Goal: Task Accomplishment & Management: Use online tool/utility

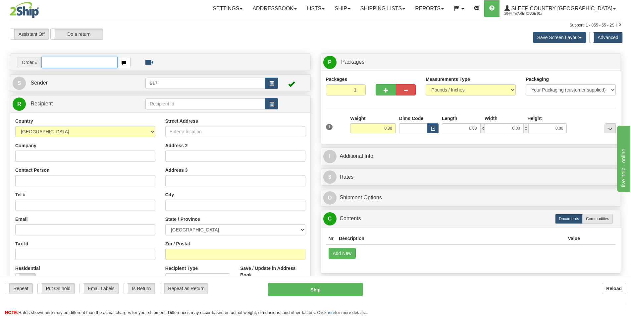
click at [64, 61] on input "text" at bounding box center [79, 62] width 76 height 11
paste input "9002I135841"
type input "9002I135841_HUSHD"
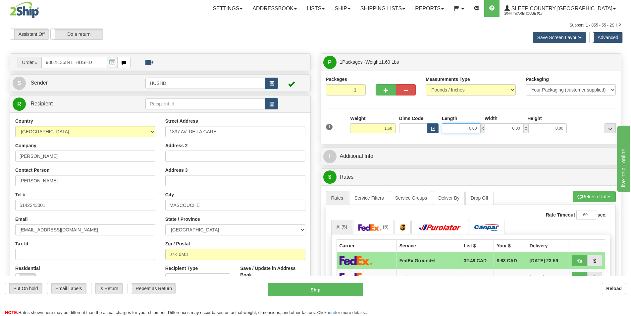
click at [470, 126] on input "0.00" at bounding box center [461, 128] width 38 height 10
type input "9.00"
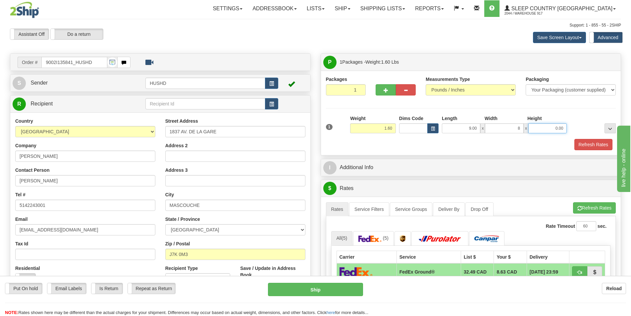
type input "8.00"
type input "2"
type input "3.00"
click at [589, 145] on button "Refresh Rates" at bounding box center [593, 144] width 38 height 11
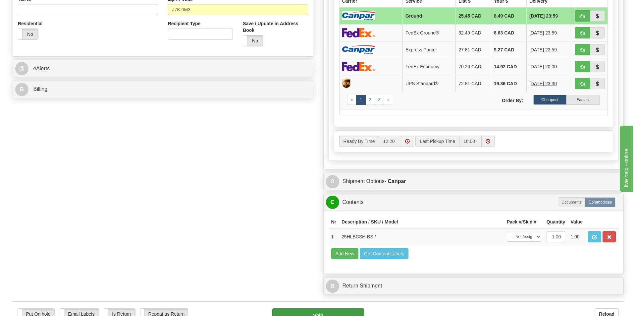
scroll to position [364, 0]
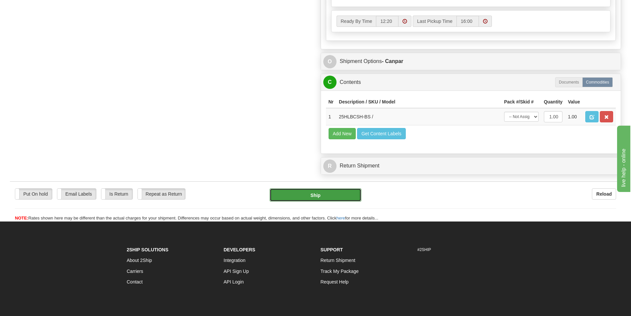
click at [315, 198] on button "Ship" at bounding box center [316, 194] width 92 height 13
type input "1"
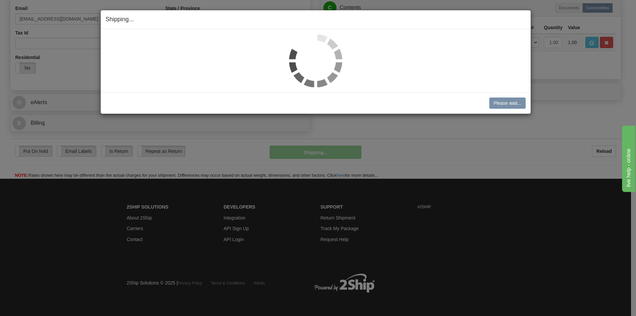
scroll to position [211, 0]
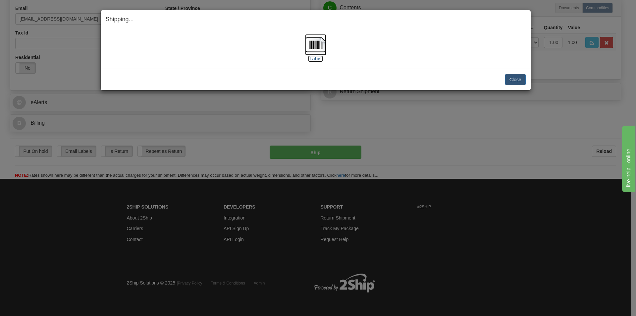
click at [322, 46] on img at bounding box center [315, 44] width 21 height 21
click at [509, 79] on button "Close" at bounding box center [515, 79] width 21 height 11
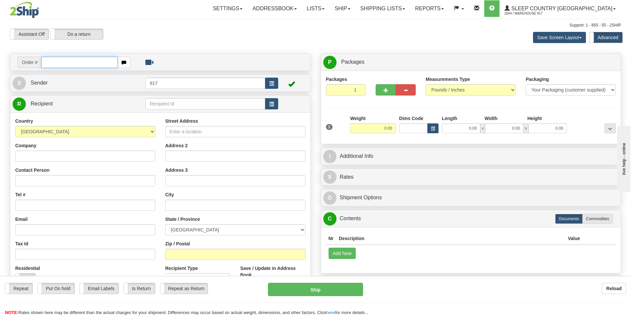
click at [89, 66] on input "text" at bounding box center [79, 62] width 76 height 11
paste input "9002I139241"
type input "9002I139241_HUSHD"
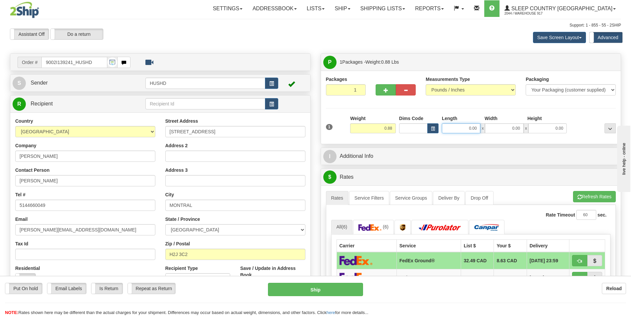
click at [473, 128] on input "0.00" at bounding box center [461, 128] width 38 height 10
type input "9.00"
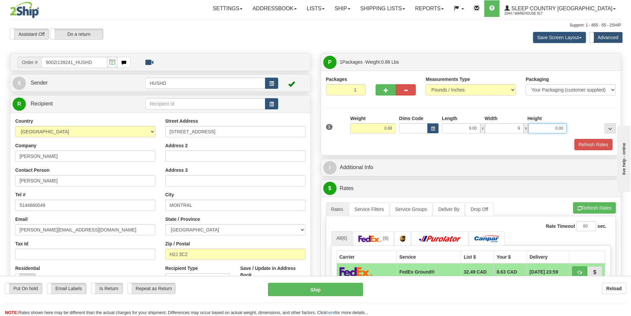
type input "9.00"
type input "2.00"
drag, startPoint x: 462, startPoint y: 143, endPoint x: 467, endPoint y: 142, distance: 5.4
click at [462, 143] on div "Refresh Rates" at bounding box center [470, 144] width 293 height 11
click at [588, 143] on button "Refresh Rates" at bounding box center [593, 144] width 38 height 11
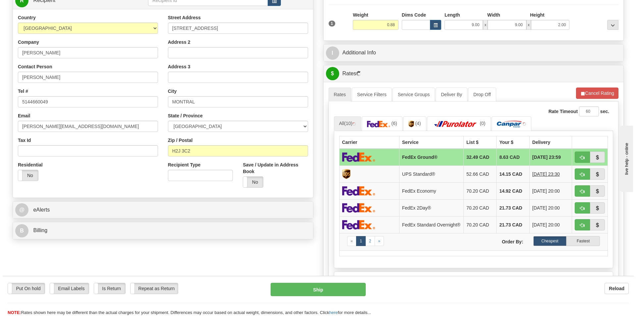
scroll to position [99, 0]
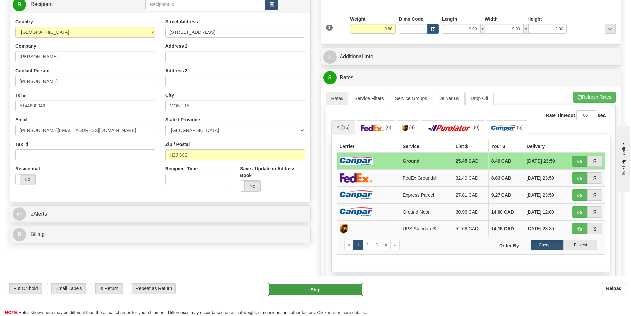
click at [328, 289] on button "Ship" at bounding box center [315, 288] width 95 height 13
type input "1"
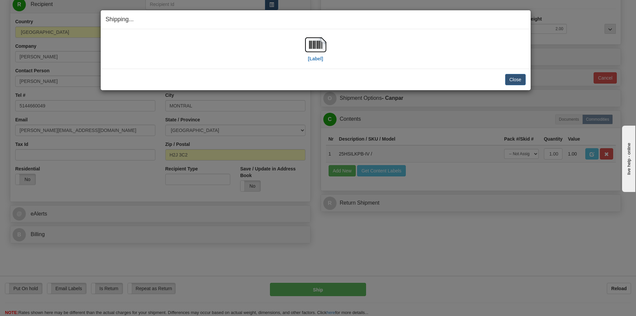
click at [313, 32] on div "[Label] IMPORTANT NOTICE Embassy / Consulate / Government Building / Hospital C…" at bounding box center [316, 48] width 430 height 39
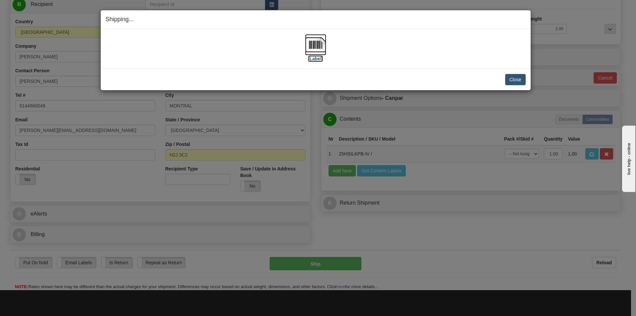
click at [313, 44] on img at bounding box center [315, 44] width 21 height 21
click at [520, 76] on button "Close" at bounding box center [515, 79] width 21 height 11
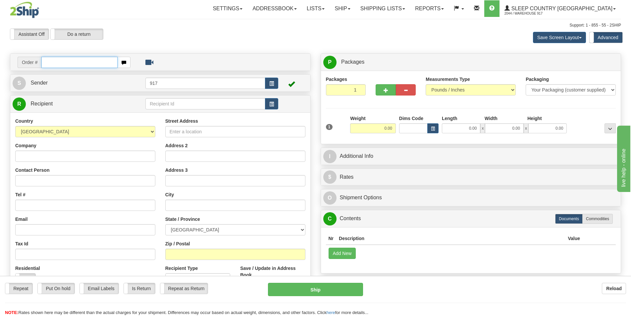
click at [87, 63] on input "text" at bounding box center [79, 62] width 76 height 11
paste input "9007I136944"
type input "9007I136944_HUSHD"
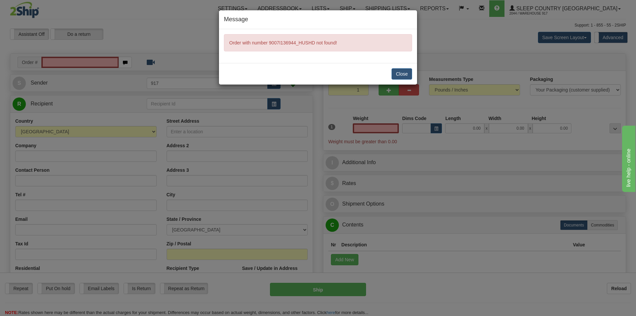
type input "0.00"
drag, startPoint x: 414, startPoint y: 72, endPoint x: 410, endPoint y: 73, distance: 4.8
click at [412, 72] on div "Close" at bounding box center [318, 74] width 198 height 22
click at [410, 73] on button "Close" at bounding box center [401, 73] width 21 height 11
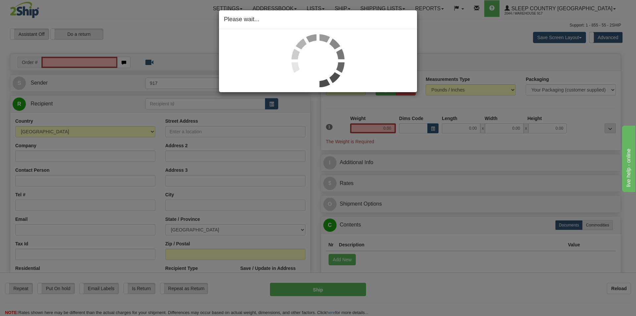
click at [88, 61] on div "Please wait..." at bounding box center [318, 158] width 636 height 316
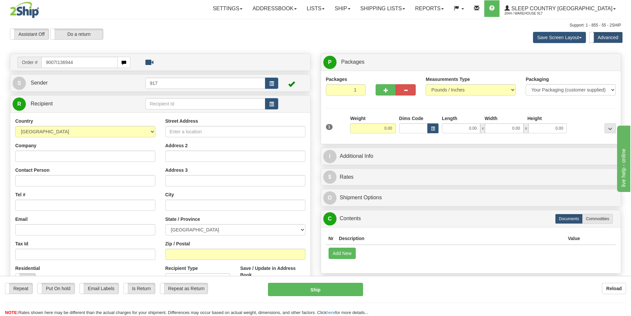
type input "9007I136944"
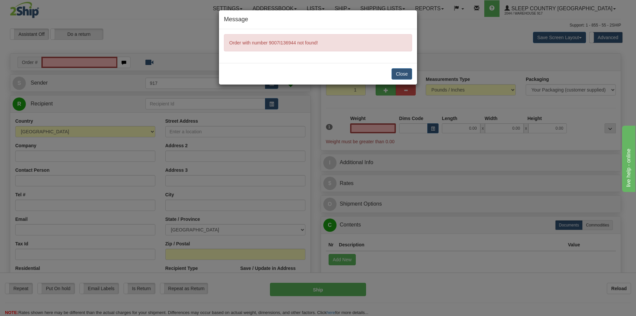
type input "0.00"
click at [397, 75] on button "Close" at bounding box center [401, 73] width 21 height 11
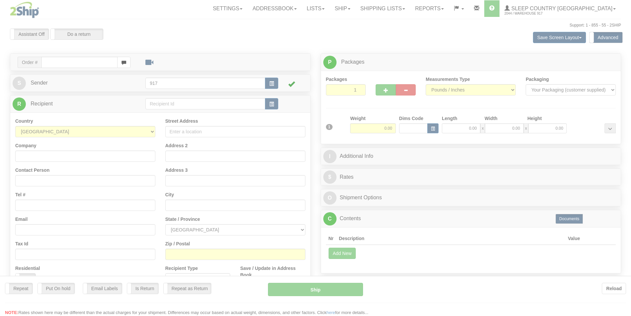
click at [366, 9] on div at bounding box center [315, 158] width 631 height 316
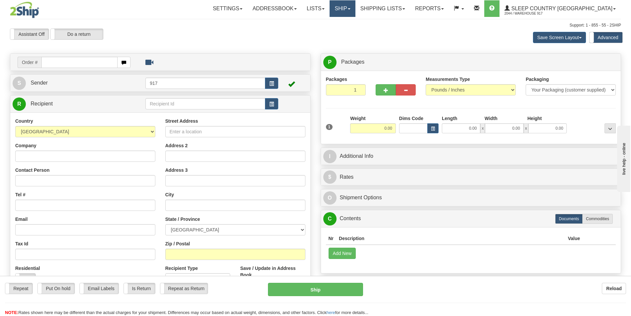
click at [372, 7] on div "Toggle navigation Settings Shipping Preferences Fields Preferences New" at bounding box center [315, 190] width 631 height 380
click at [355, 7] on link "Ship" at bounding box center [343, 8] width 26 height 17
click at [348, 30] on span "OnHold / Order Queue" at bounding box center [325, 31] width 47 height 5
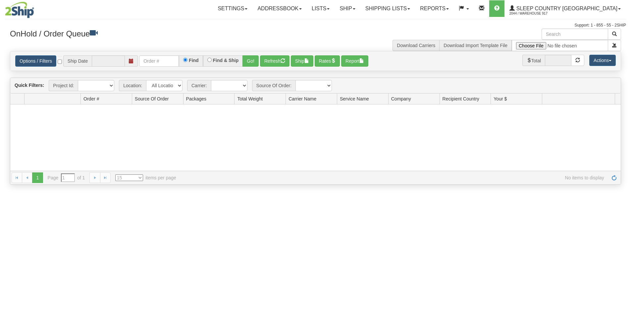
type input "[DATE]"
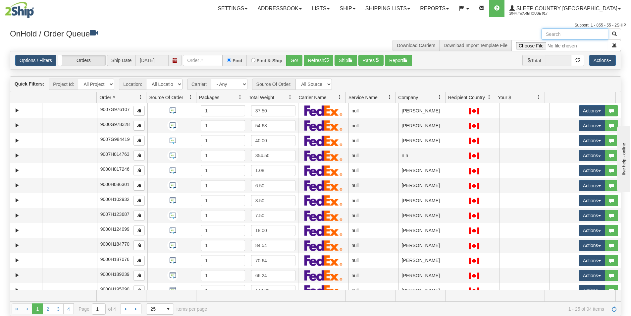
click at [568, 31] on input "text" at bounding box center [574, 33] width 67 height 11
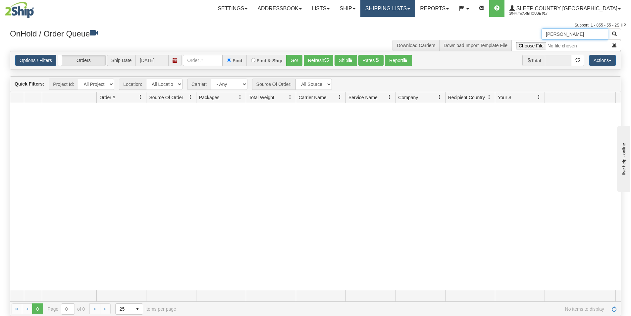
type input "Karl Niemann"
click at [408, 7] on link "Shipping lists" at bounding box center [387, 8] width 55 height 17
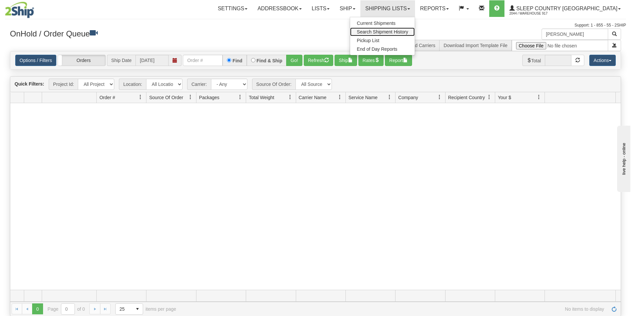
click at [403, 28] on link "Search Shipment History" at bounding box center [382, 31] width 65 height 9
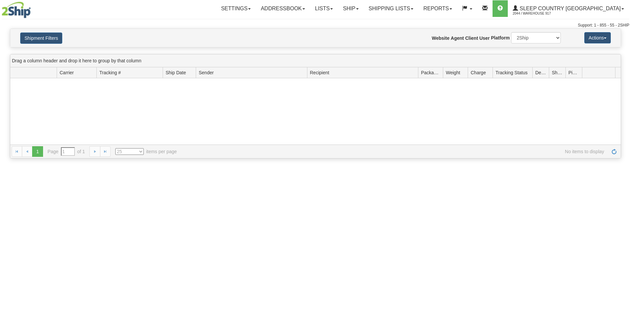
type input "From [DATE] To [DATE]"
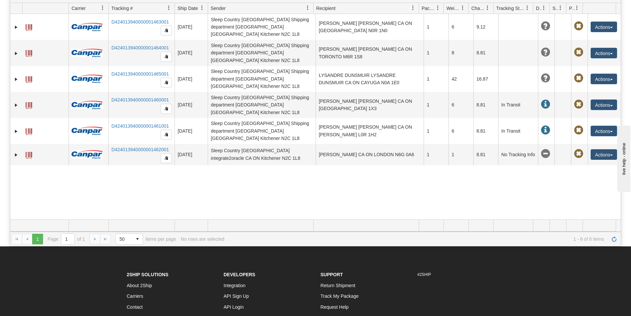
scroll to position [265, 0]
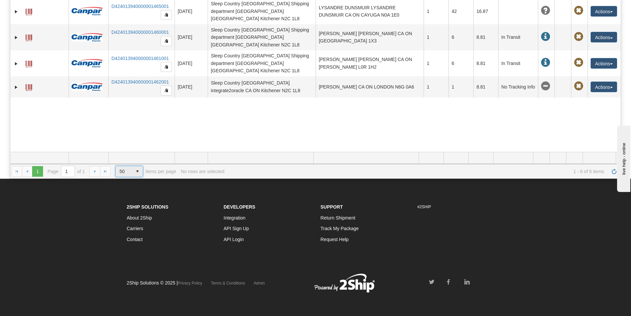
click at [136, 169] on span "select" at bounding box center [137, 171] width 11 height 11
click at [131, 202] on li "100" at bounding box center [130, 200] width 28 height 9
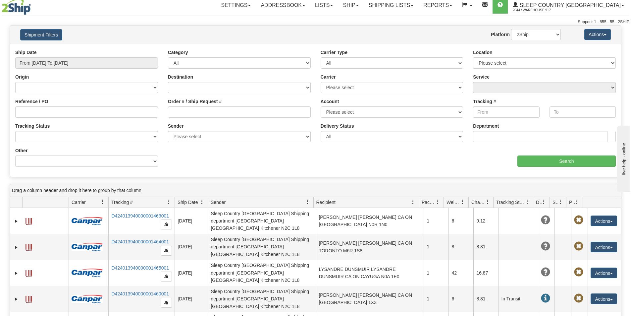
scroll to position [0, 0]
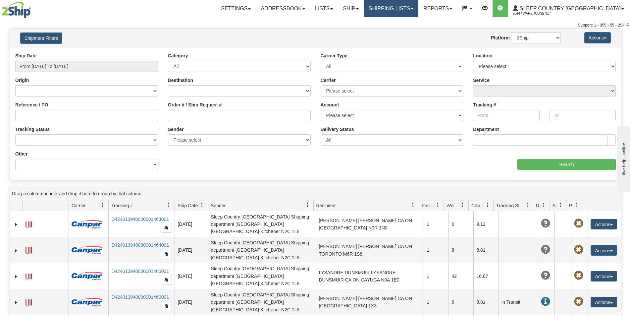
click at [410, 14] on link "Shipping lists" at bounding box center [391, 8] width 55 height 17
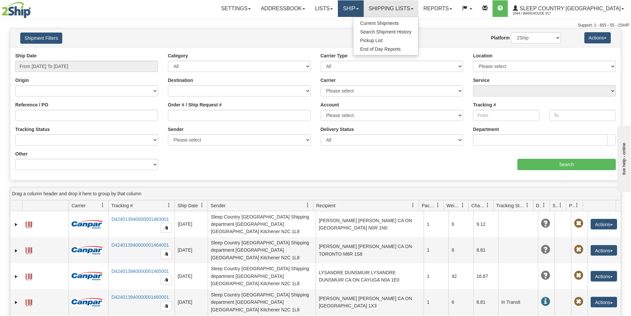
click at [363, 8] on link "Ship" at bounding box center [351, 8] width 26 height 17
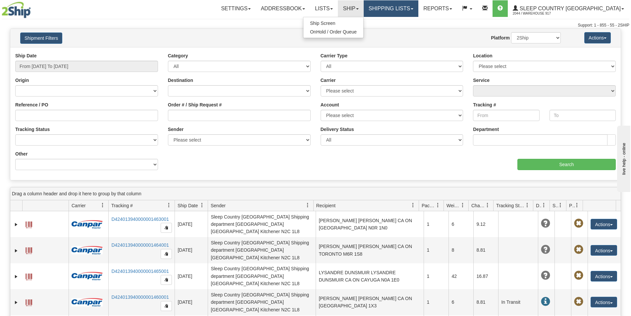
click at [418, 10] on link "Shipping lists" at bounding box center [391, 8] width 55 height 17
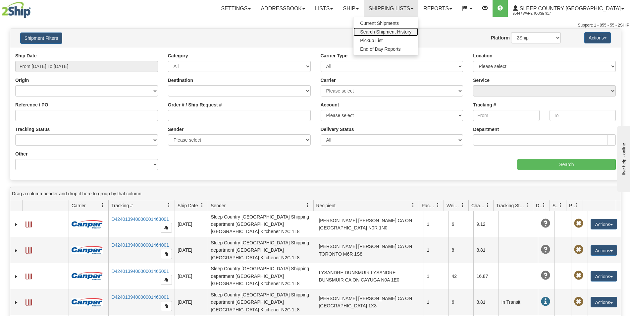
click at [411, 32] on span "Search Shipment History" at bounding box center [385, 31] width 51 height 5
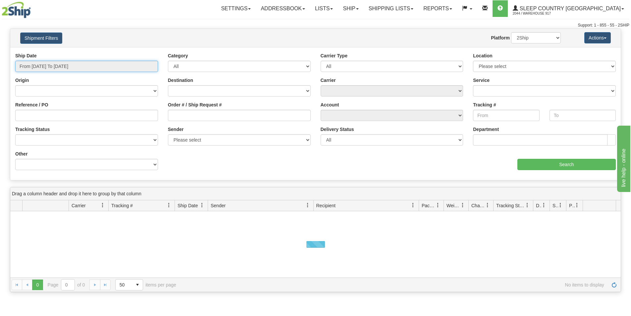
click at [48, 62] on input "From [DATE] To [DATE]" at bounding box center [86, 66] width 143 height 11
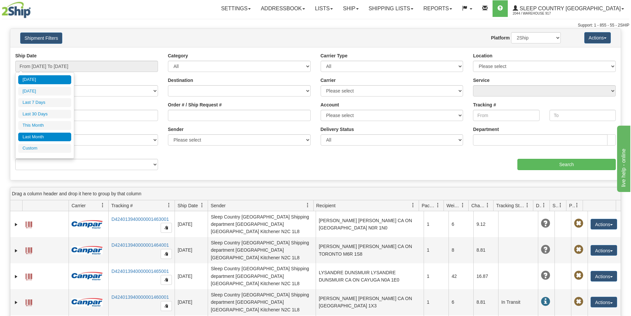
click at [45, 133] on li "Last Month" at bounding box center [44, 136] width 53 height 9
type input "From [DATE] To [DATE]"
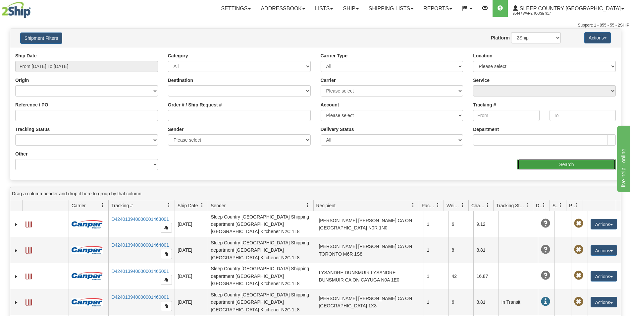
click at [550, 164] on input "Search" at bounding box center [566, 164] width 98 height 11
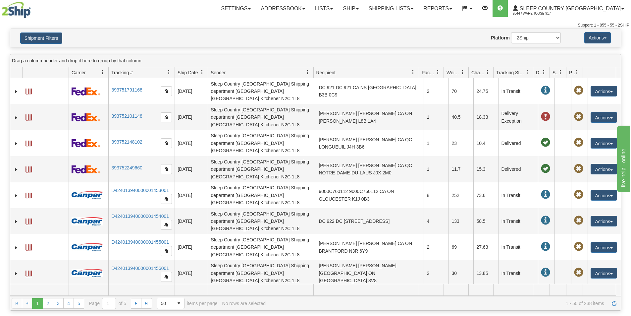
scroll to position [137, 0]
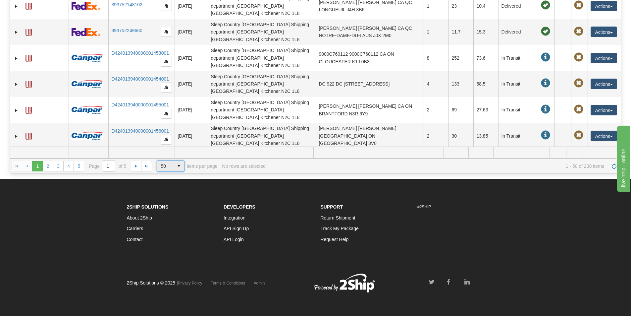
click at [171, 168] on span "50" at bounding box center [165, 166] width 17 height 11
click at [165, 192] on span "100" at bounding box center [163, 195] width 8 height 7
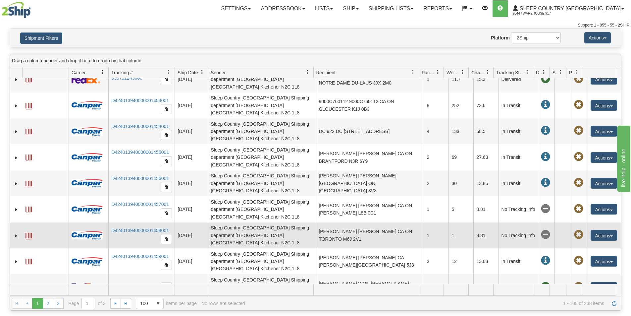
scroll to position [104, 0]
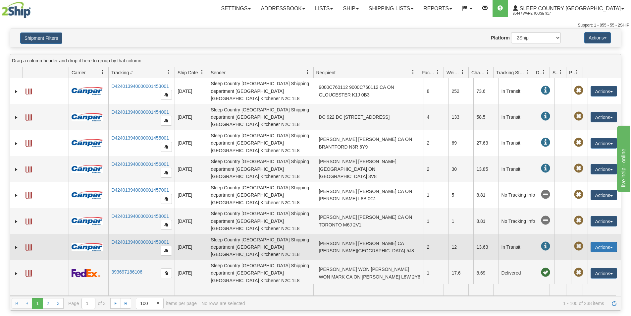
click at [594, 241] on button "Actions" at bounding box center [603, 246] width 26 height 11
click at [13, 234] on td at bounding box center [16, 247] width 12 height 26
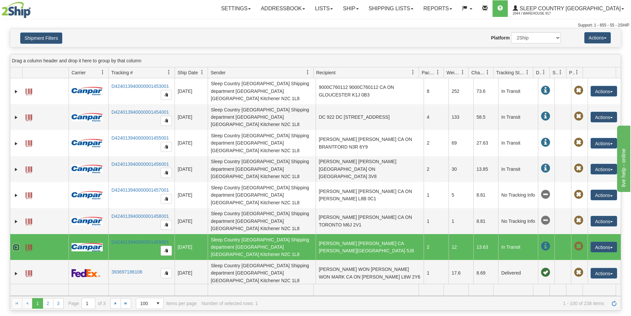
click at [14, 244] on link "Expand" at bounding box center [16, 247] width 7 height 7
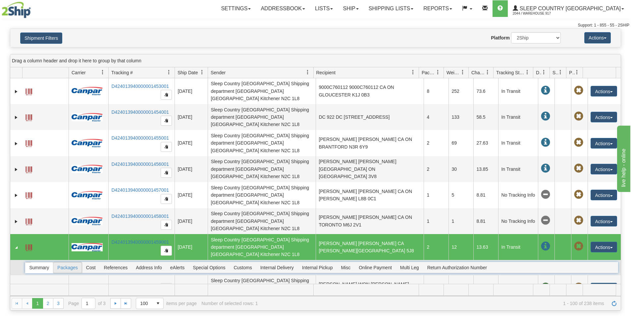
click at [65, 262] on span "Packages" at bounding box center [67, 267] width 28 height 11
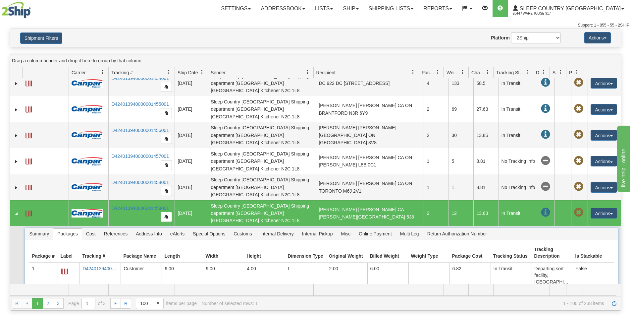
scroll to position [137, 0]
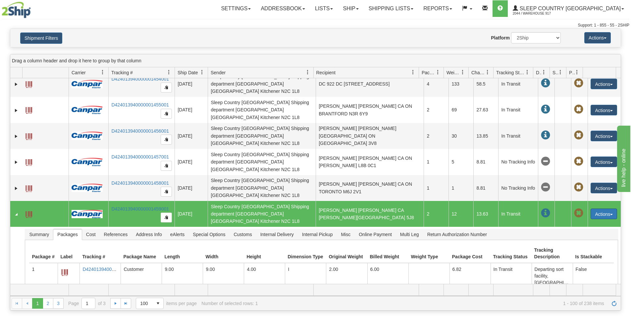
click at [597, 208] on button "Actions" at bounding box center [603, 213] width 26 height 11
click at [584, 222] on link "Repeat" at bounding box center [590, 226] width 53 height 9
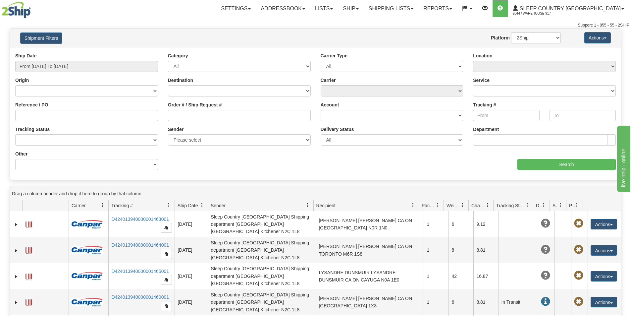
click at [422, 20] on div "Toggle navigation Settings Shipping Preferences Fields Preferences New" at bounding box center [315, 14] width 631 height 28
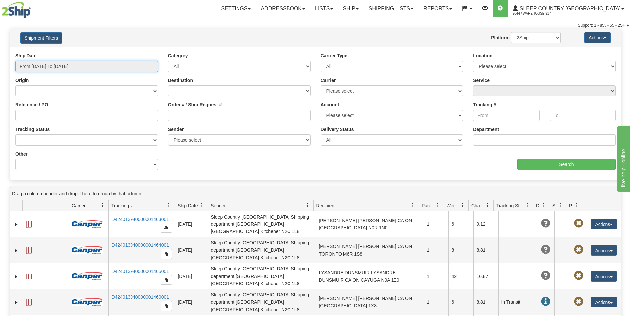
click at [65, 63] on input "From 10/01/2025 To 10/02/2025" at bounding box center [86, 66] width 143 height 11
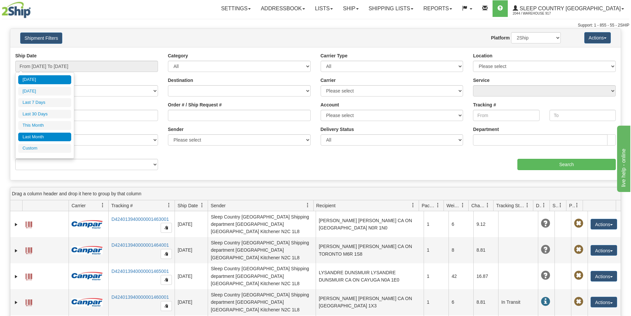
click at [45, 140] on li "Last Month" at bounding box center [44, 136] width 53 height 9
type input "From 09/01/2025 To 09/30/2025"
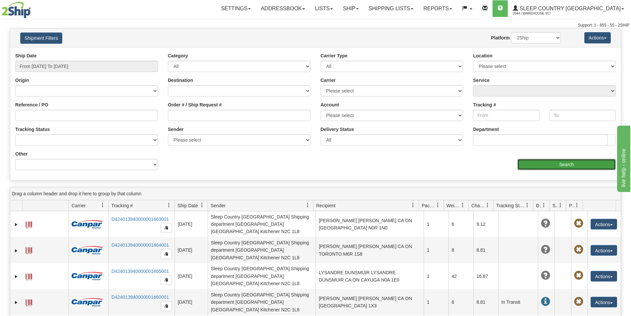
click at [569, 161] on input "Search" at bounding box center [566, 164] width 98 height 11
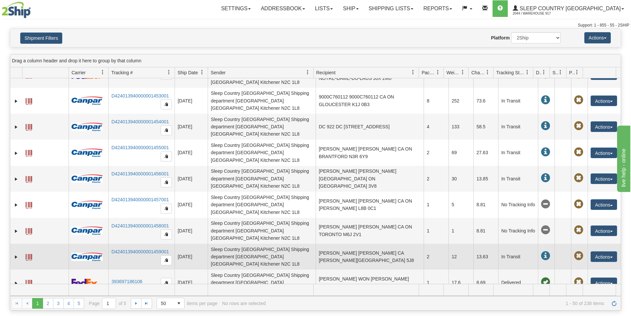
scroll to position [104, 0]
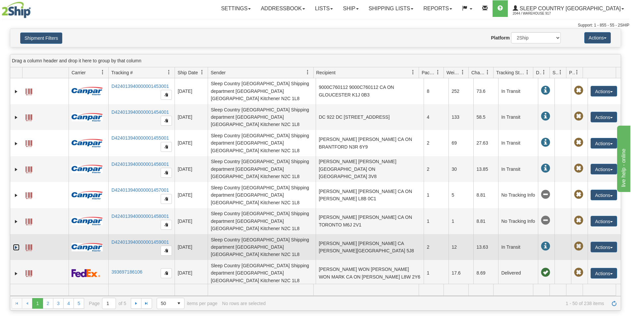
click at [15, 244] on link "Expand" at bounding box center [16, 247] width 7 height 7
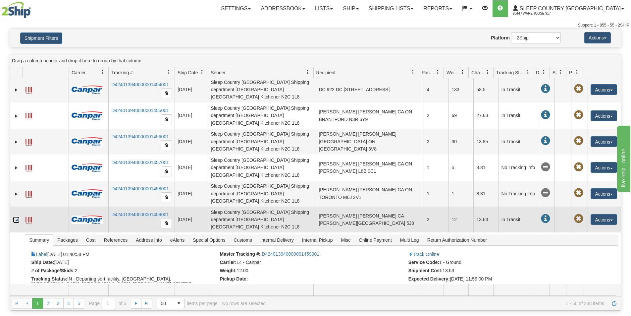
scroll to position [170, 0]
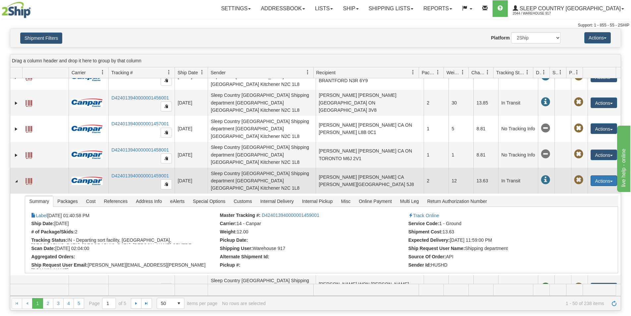
click at [598, 175] on button "Actions" at bounding box center [603, 180] width 26 height 11
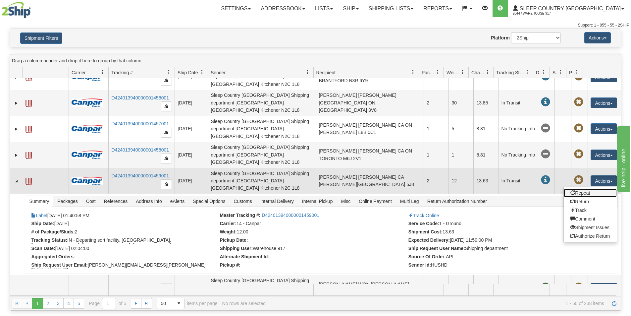
click at [584, 188] on link "Repeat" at bounding box center [590, 192] width 53 height 9
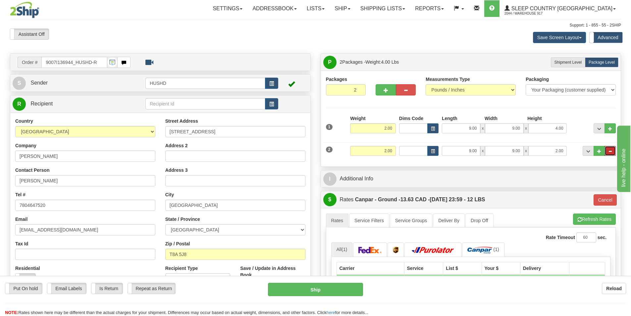
click at [608, 149] on span "..." at bounding box center [610, 151] width 4 height 4
type input "1"
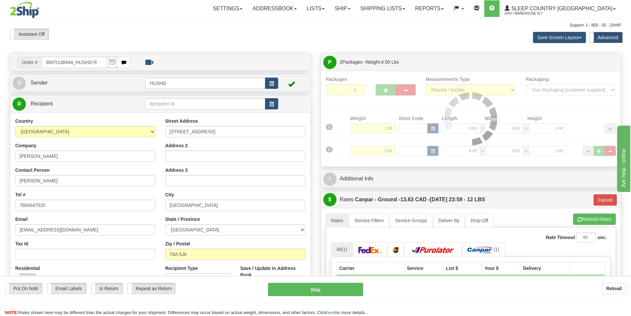
type input "1"
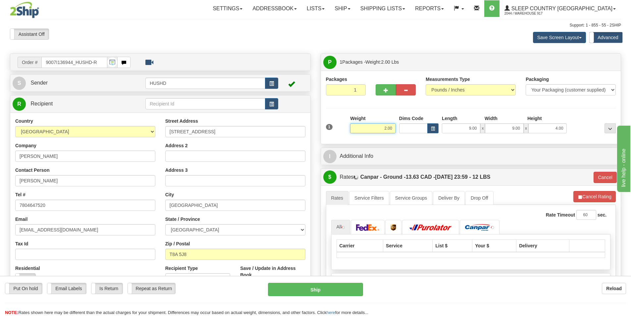
drag, startPoint x: 383, startPoint y: 129, endPoint x: 386, endPoint y: 129, distance: 3.3
click at [386, 129] on input "2.00" at bounding box center [373, 128] width 46 height 10
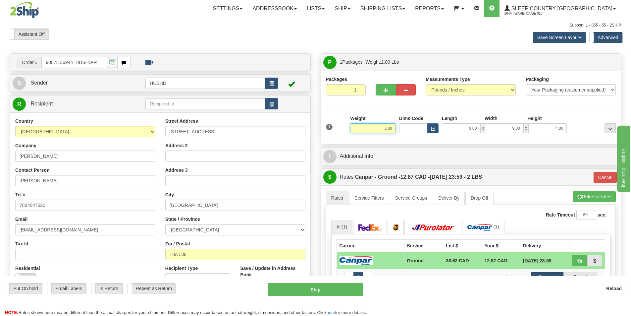
type input "3.00"
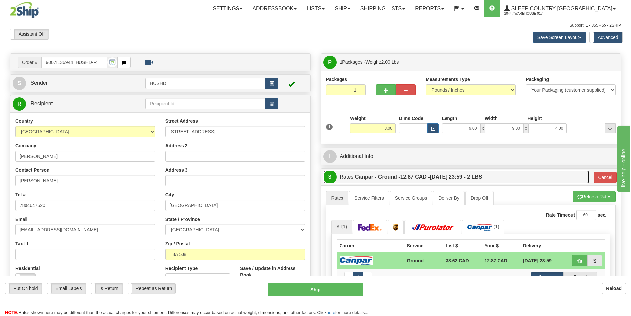
type input "1"
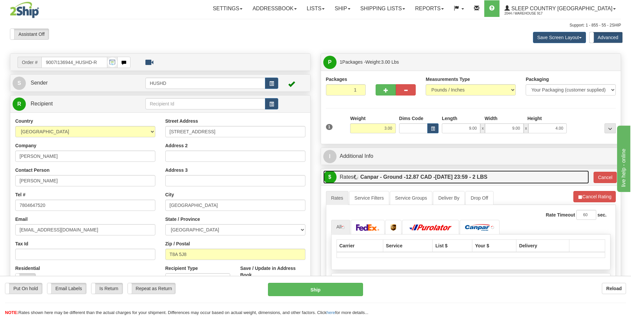
click at [527, 181] on link "$ Rates Canpar - Ground - 12.87 CAD - 10/07/2025 23:59 - 2 LBS" at bounding box center [456, 177] width 266 height 14
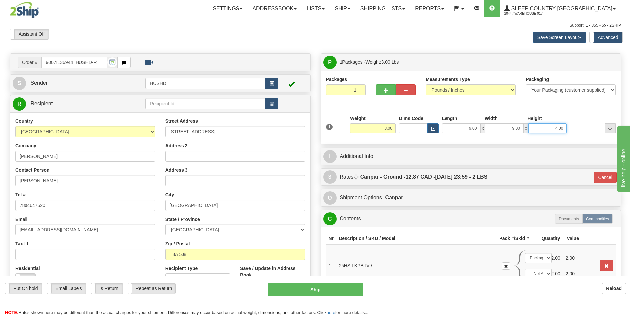
click at [554, 127] on input "4.00" at bounding box center [547, 128] width 38 height 10
drag, startPoint x: 460, startPoint y: 129, endPoint x: 480, endPoint y: 129, distance: 20.5
click at [480, 129] on input "9.00" at bounding box center [461, 128] width 38 height 10
type input "18.00"
click at [500, 125] on input "9.00" at bounding box center [504, 128] width 38 height 10
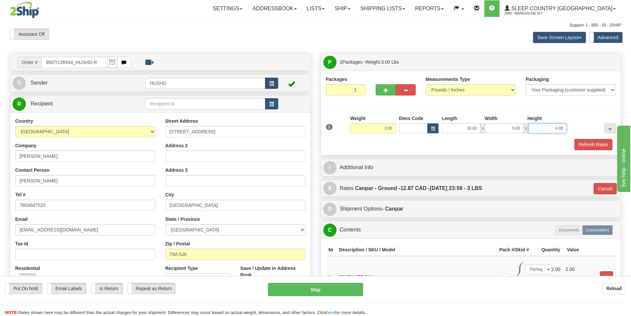
drag, startPoint x: 555, startPoint y: 130, endPoint x: 584, endPoint y: 128, distance: 28.6
click at [584, 128] on div "1 Weight 3.00 Dims Code x x" at bounding box center [470, 127] width 293 height 24
type input "3.00"
click at [471, 146] on div "Refresh Rates" at bounding box center [470, 144] width 293 height 11
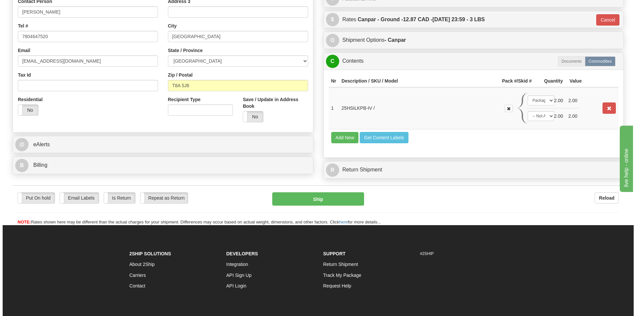
scroll to position [107, 0]
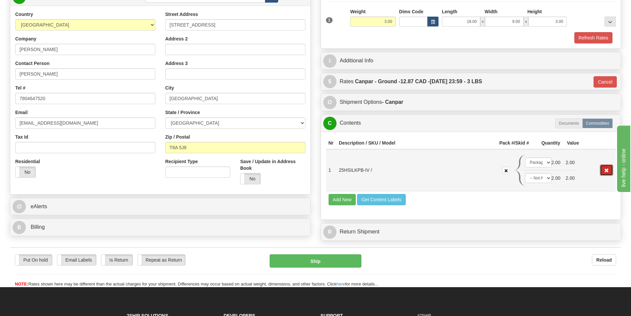
click at [607, 171] on span "button" at bounding box center [606, 170] width 5 height 4
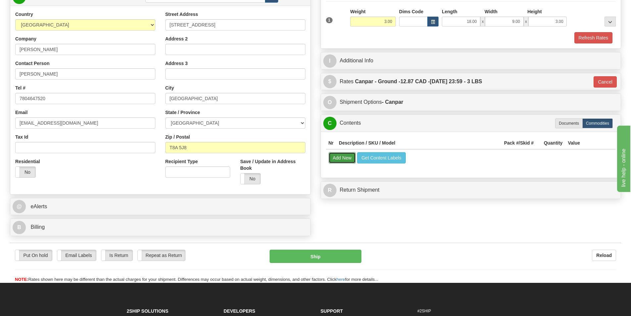
click at [333, 157] on button "Add New" at bounding box center [342, 157] width 27 height 11
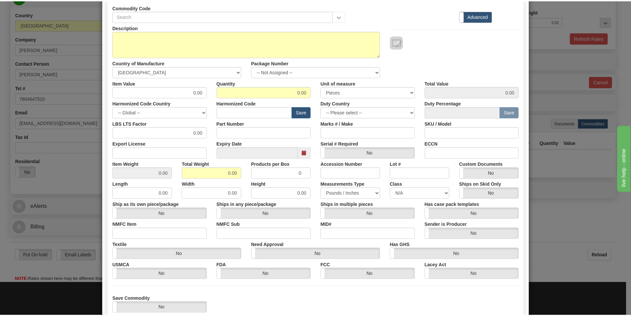
scroll to position [0, 0]
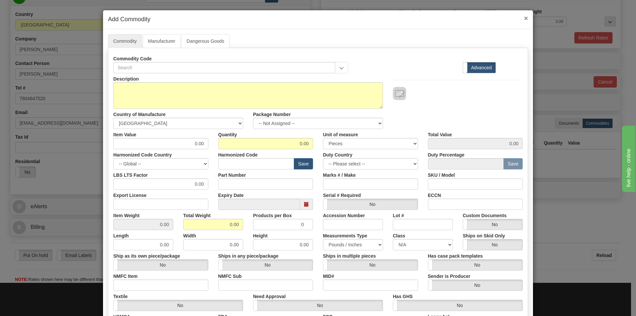
click at [524, 15] on span "×" at bounding box center [526, 18] width 4 height 8
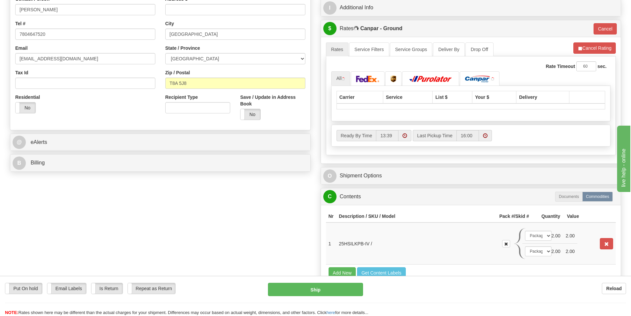
scroll to position [66, 0]
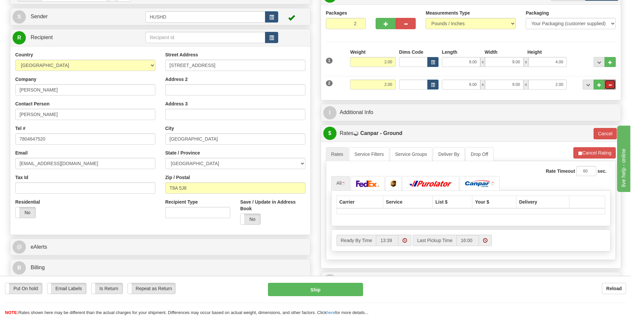
click at [610, 84] on span "..." at bounding box center [610, 85] width 4 height 4
type input "1"
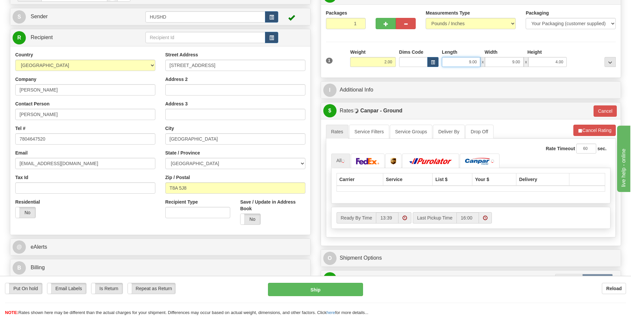
drag, startPoint x: 469, startPoint y: 60, endPoint x: 497, endPoint y: 62, distance: 28.6
click at [497, 62] on div "9.00 x 9.00 x 4.00" at bounding box center [504, 62] width 125 height 10
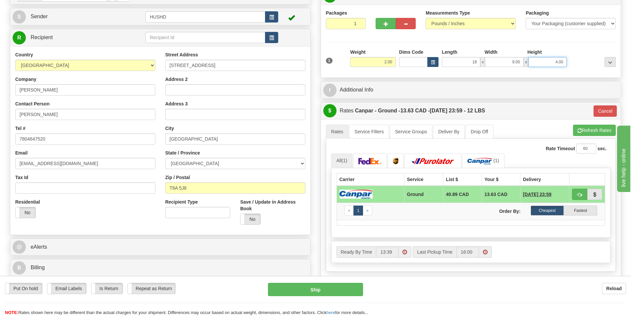
type input "18.00"
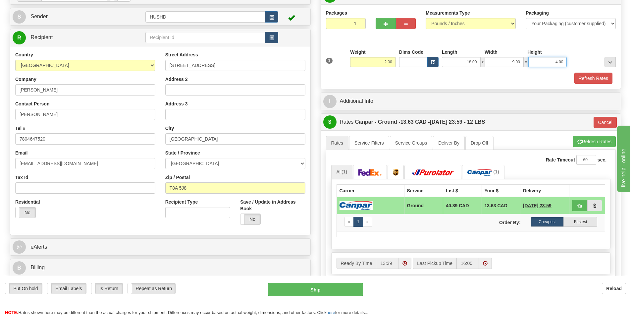
drag, startPoint x: 542, startPoint y: 60, endPoint x: 568, endPoint y: 61, distance: 26.2
click at [568, 61] on div "1 Weight 2.00 Dims Code x x" at bounding box center [470, 61] width 293 height 24
type input "3.00"
drag, startPoint x: 478, startPoint y: 82, endPoint x: 499, endPoint y: 82, distance: 21.2
click at [478, 82] on div "Refresh Rates" at bounding box center [470, 78] width 293 height 11
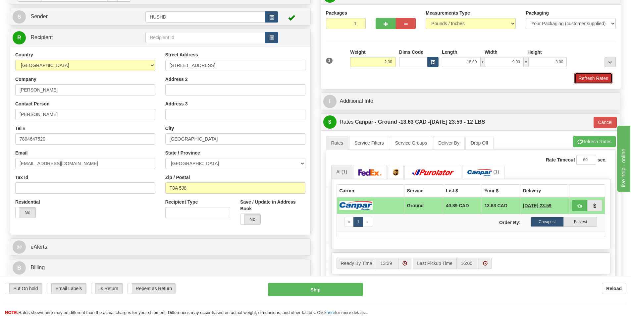
click at [590, 75] on button "Refresh Rates" at bounding box center [593, 78] width 38 height 11
type input "1"
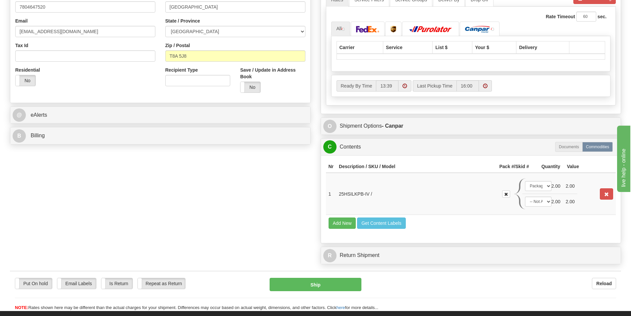
scroll to position [265, 0]
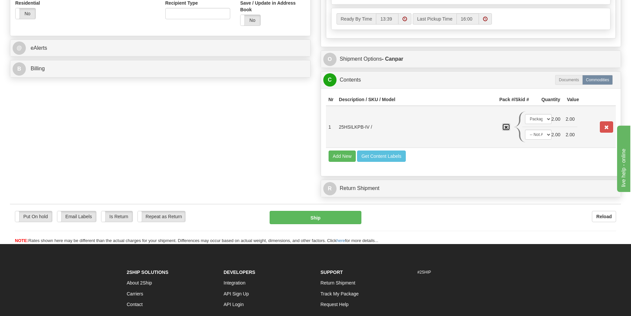
click at [505, 128] on span "button" at bounding box center [506, 128] width 4 height 4
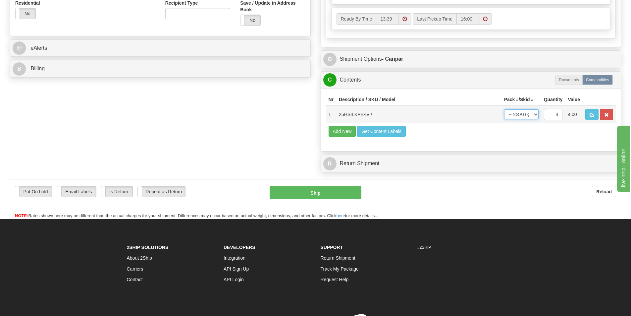
click at [522, 117] on select "-- Not Assigned -- Package 1" at bounding box center [521, 114] width 34 height 10
select select "0"
click at [504, 109] on select "-- Not Assigned -- Package 1" at bounding box center [521, 114] width 34 height 10
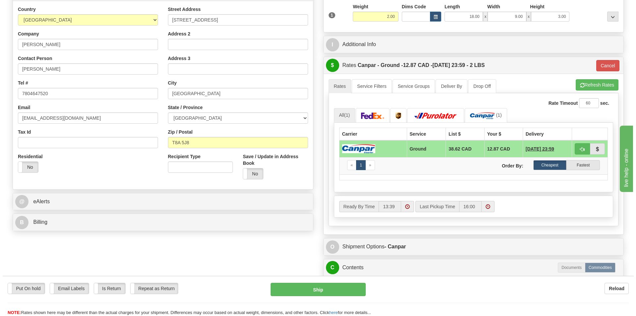
scroll to position [232, 0]
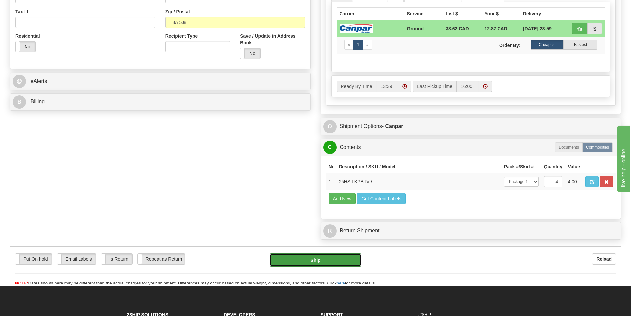
click at [314, 263] on button "Ship" at bounding box center [316, 259] width 92 height 13
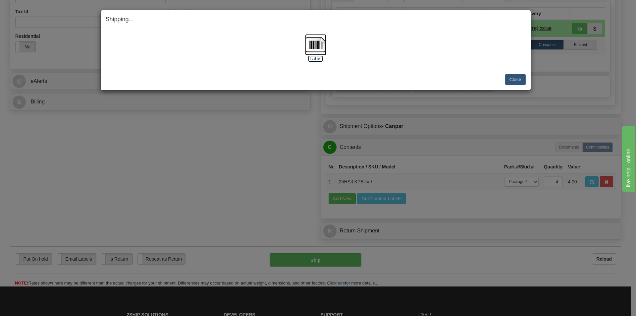
click at [314, 41] on img at bounding box center [315, 44] width 21 height 21
click at [525, 83] on button "Close" at bounding box center [515, 79] width 21 height 11
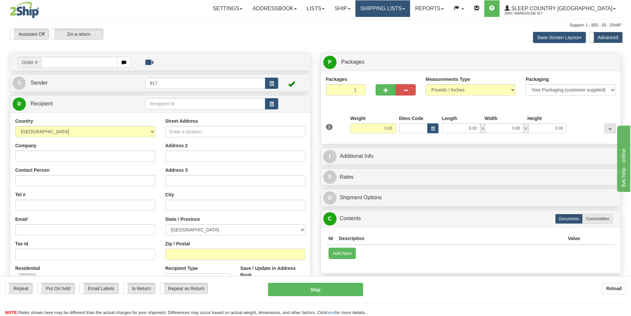
click at [410, 13] on link "Shipping lists" at bounding box center [382, 8] width 55 height 17
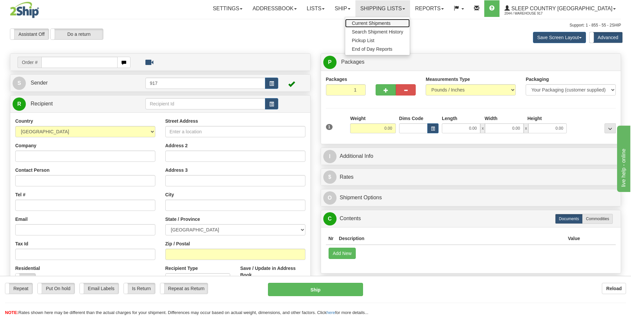
click at [390, 22] on span "Current Shipments" at bounding box center [371, 23] width 39 height 5
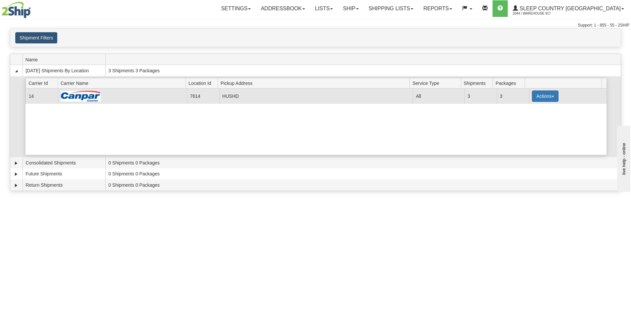
click at [539, 94] on button "Actions" at bounding box center [545, 95] width 26 height 11
click at [526, 114] on link "Close" at bounding box center [531, 117] width 53 height 9
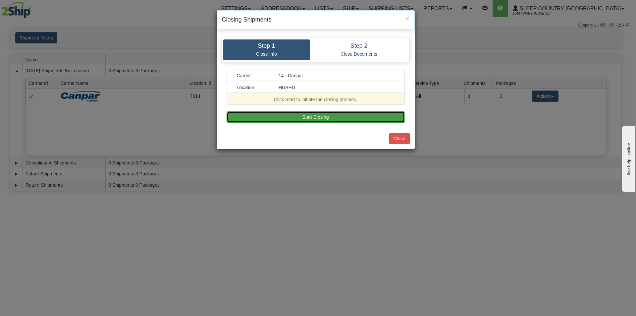
click at [334, 118] on button "Start Closing" at bounding box center [316, 116] width 178 height 11
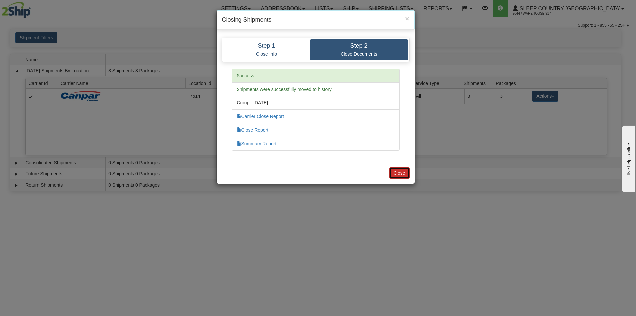
click at [401, 171] on button "Close" at bounding box center [399, 172] width 21 height 11
